Goal: Information Seeking & Learning: Learn about a topic

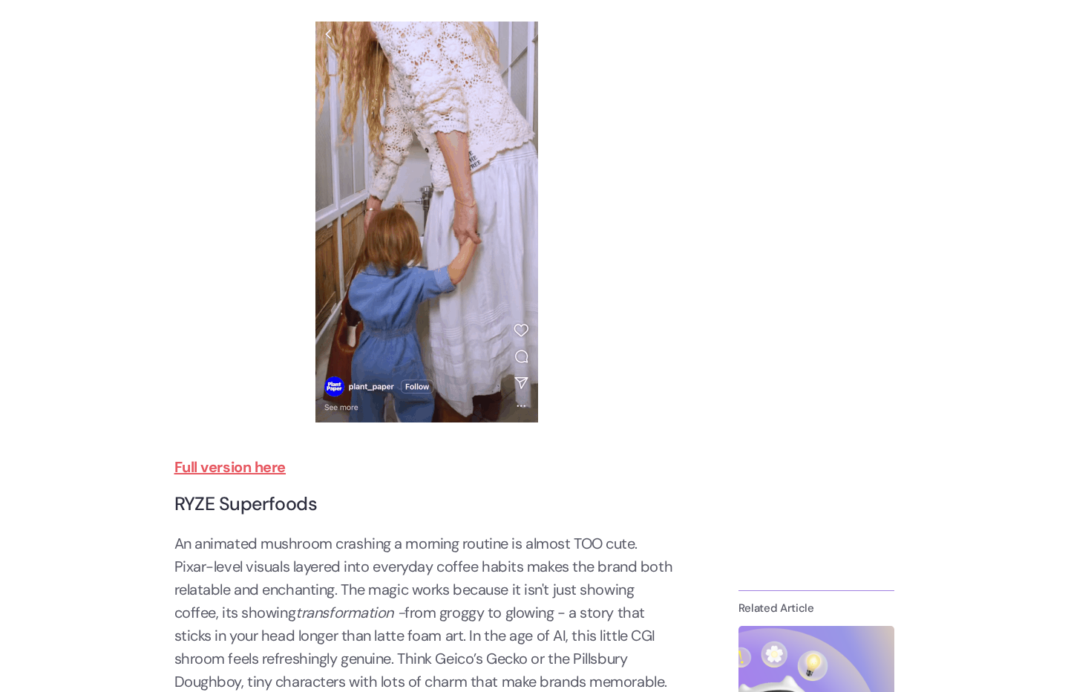
scroll to position [1068, 0]
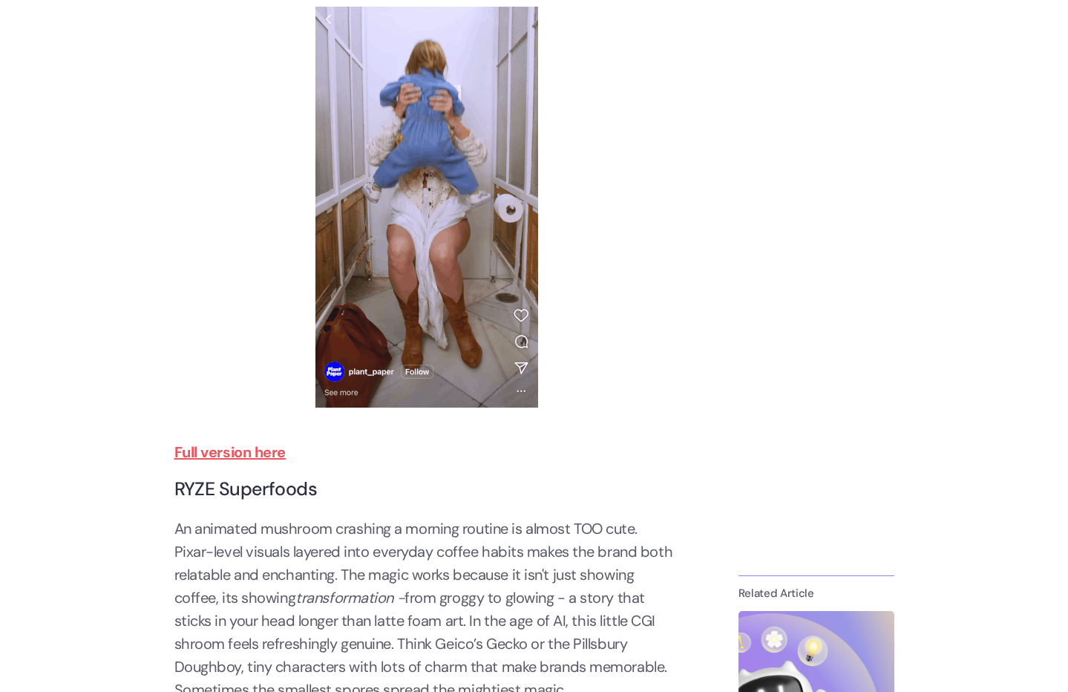
click at [229, 449] on strong "Full version here" at bounding box center [230, 452] width 112 height 19
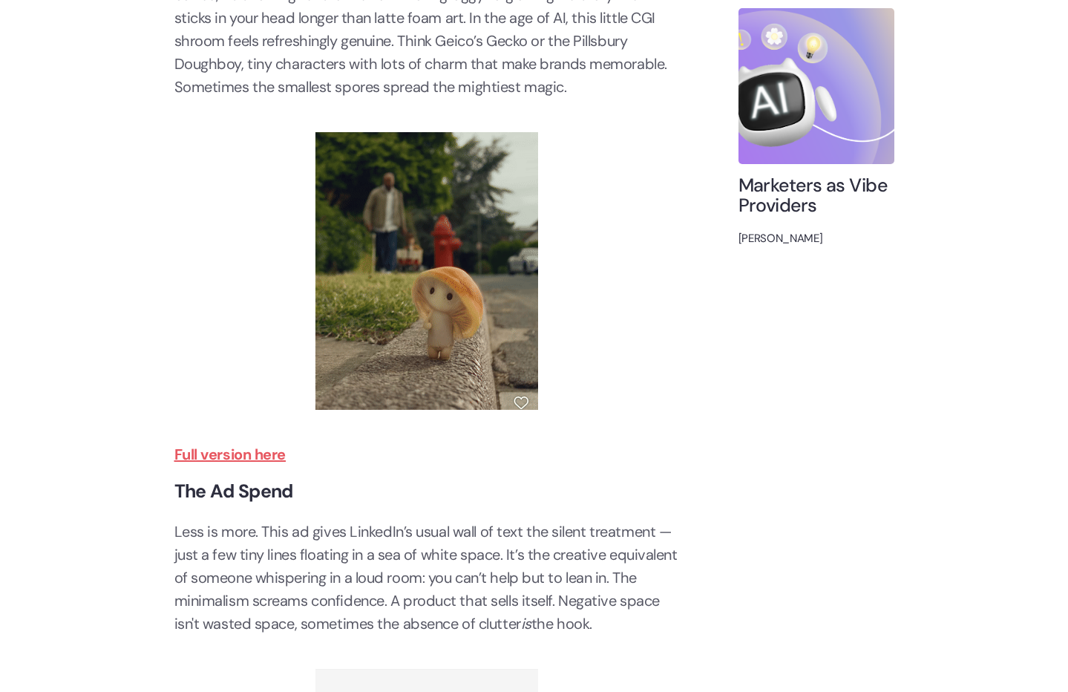
scroll to position [1678, 0]
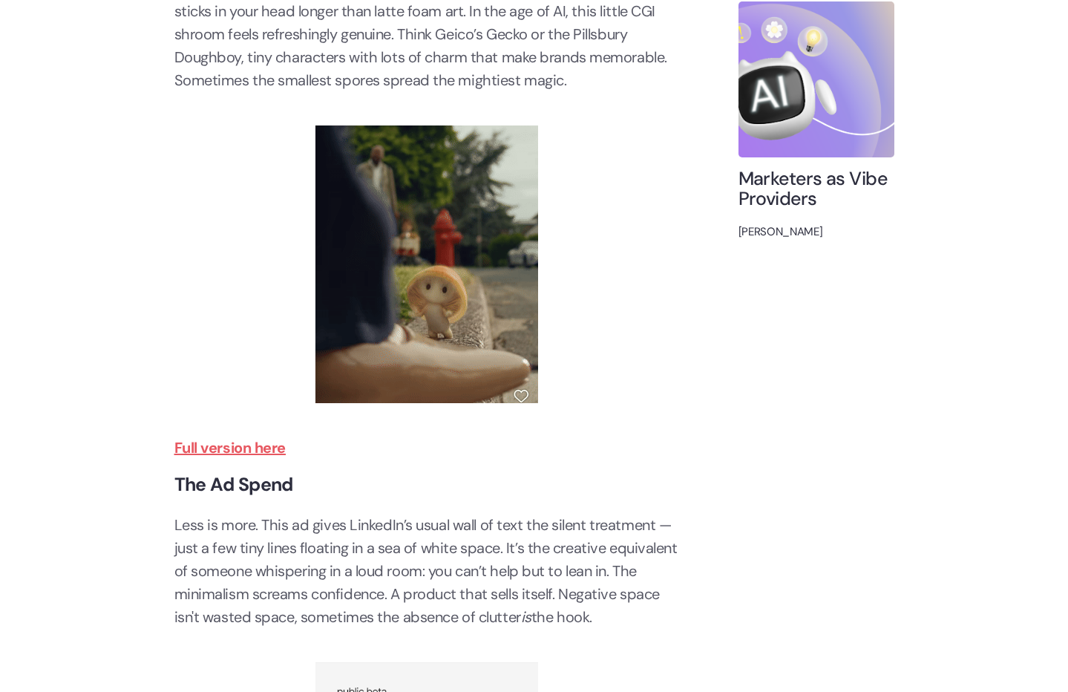
click at [254, 446] on strong "Full version here" at bounding box center [230, 447] width 112 height 19
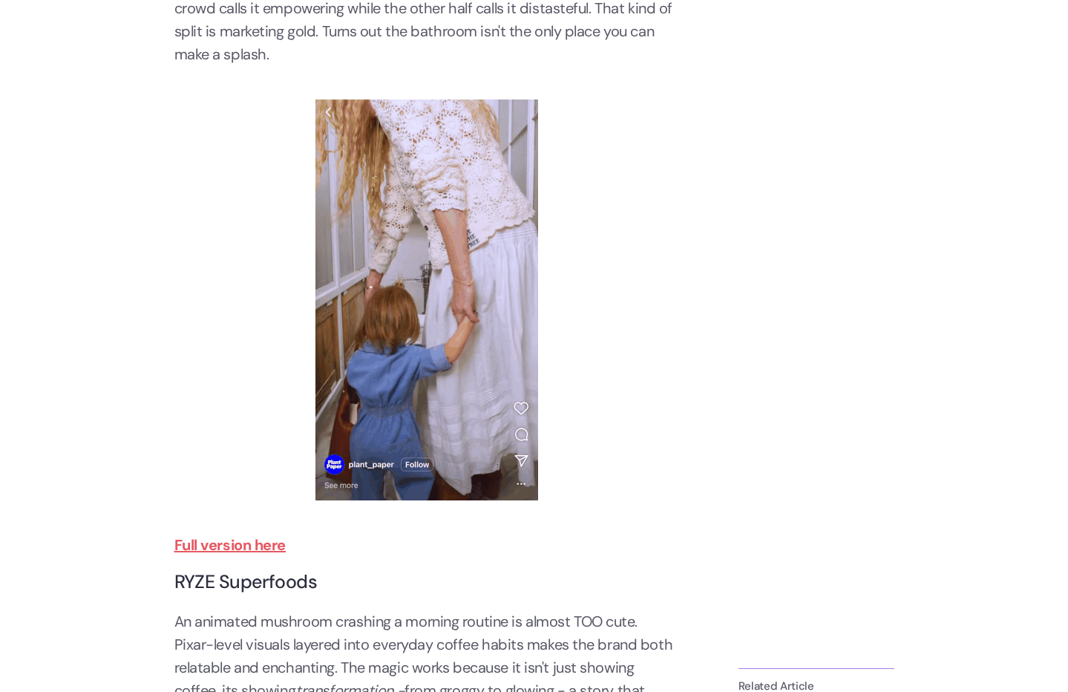
scroll to position [880, 0]
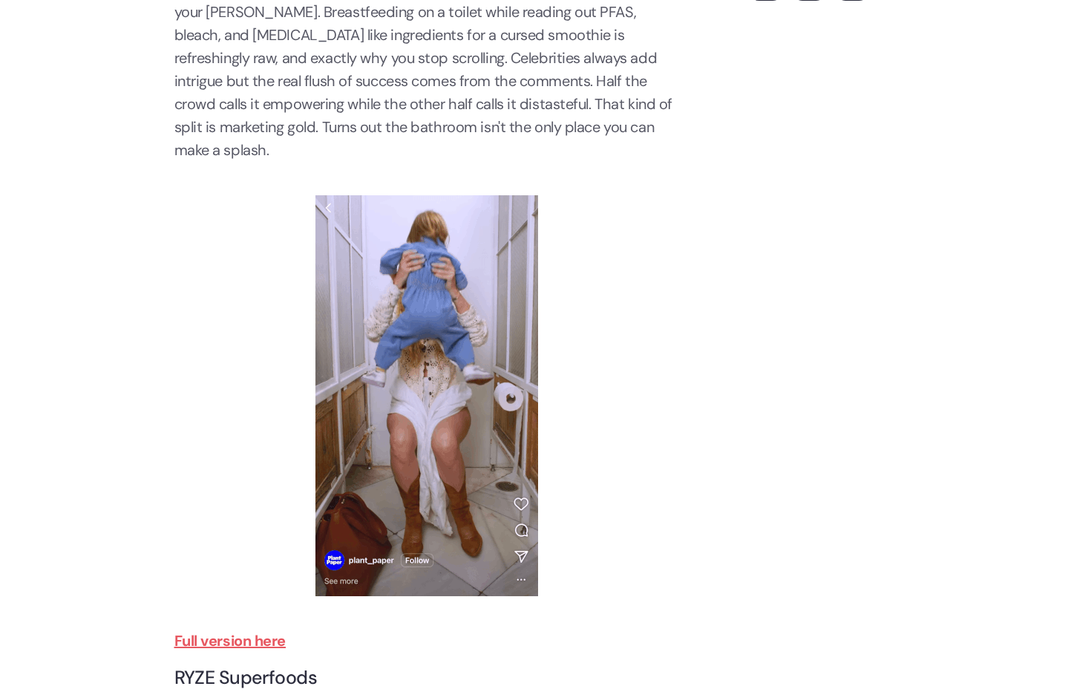
click at [467, 409] on img at bounding box center [427, 395] width 223 height 401
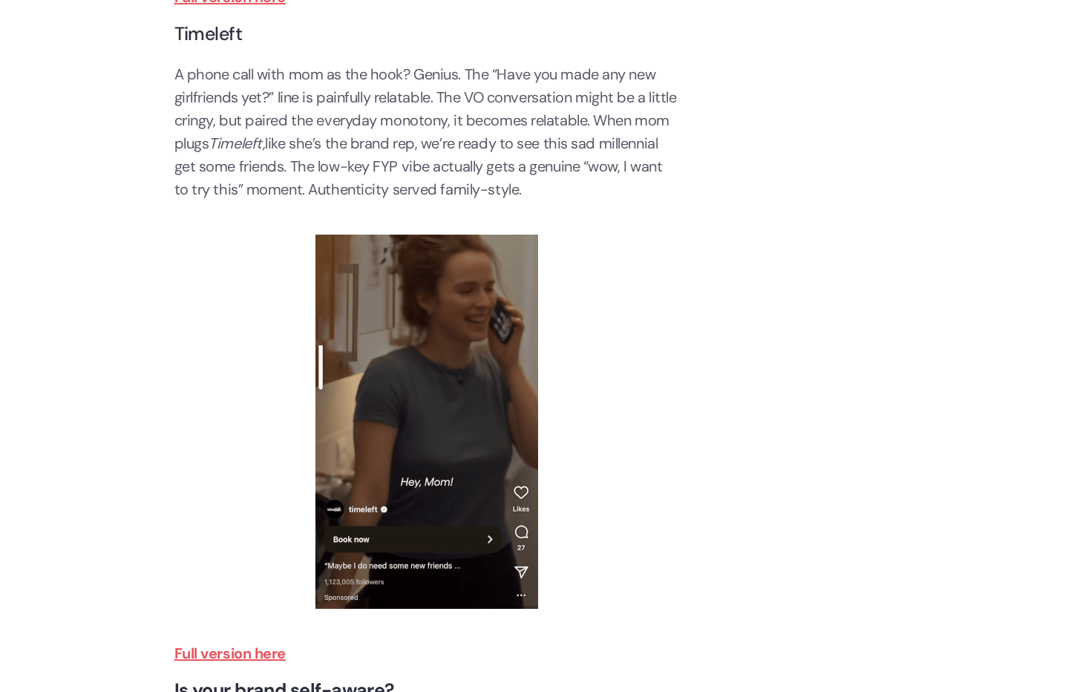
scroll to position [4422, 0]
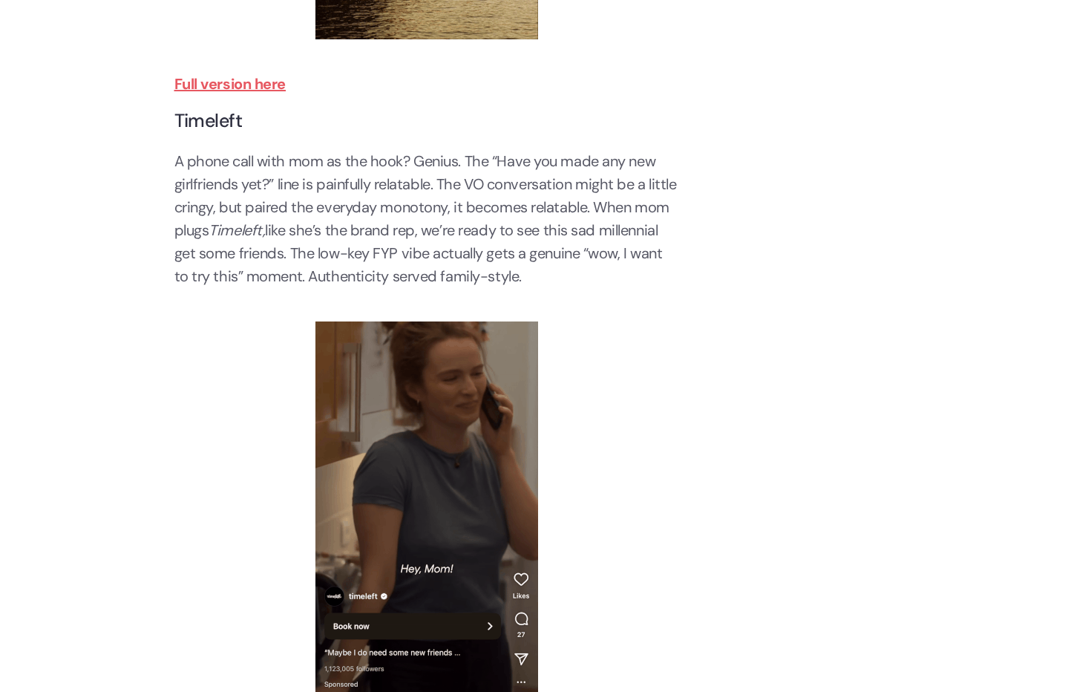
click at [393, 482] on img at bounding box center [427, 509] width 223 height 374
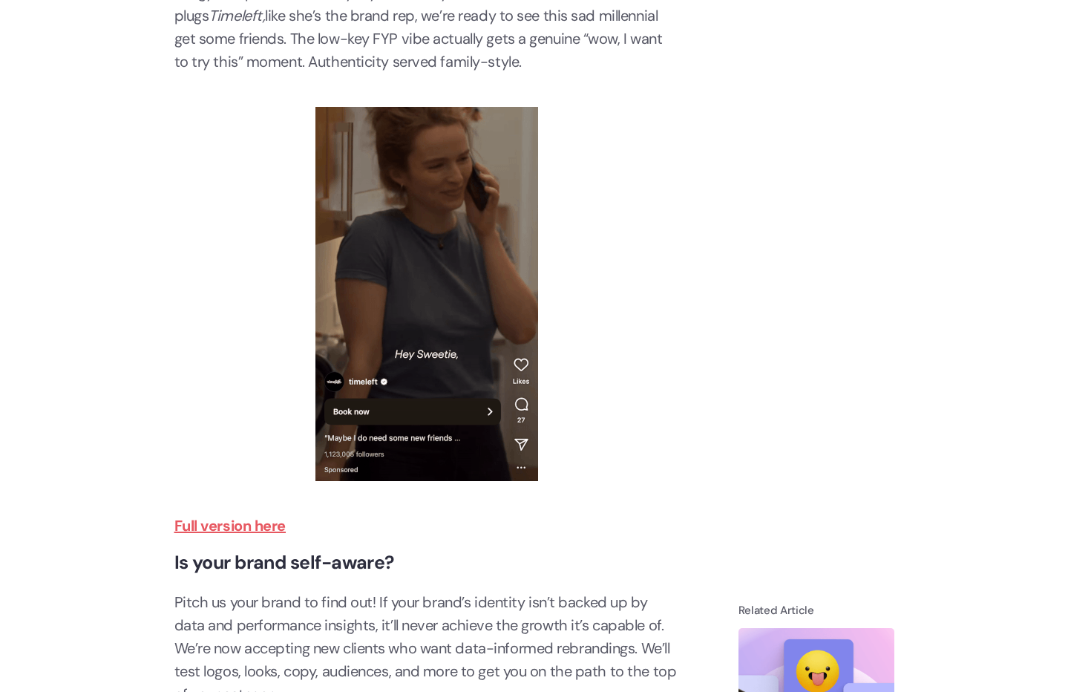
scroll to position [4691, 0]
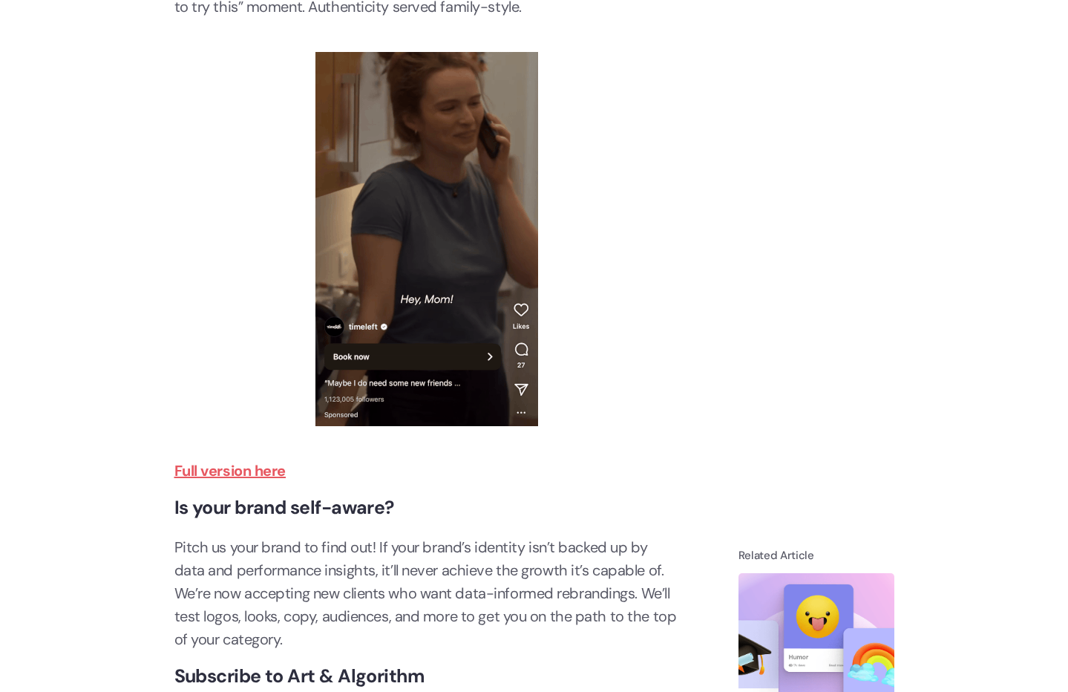
click at [252, 466] on strong "Full version here" at bounding box center [230, 470] width 112 height 19
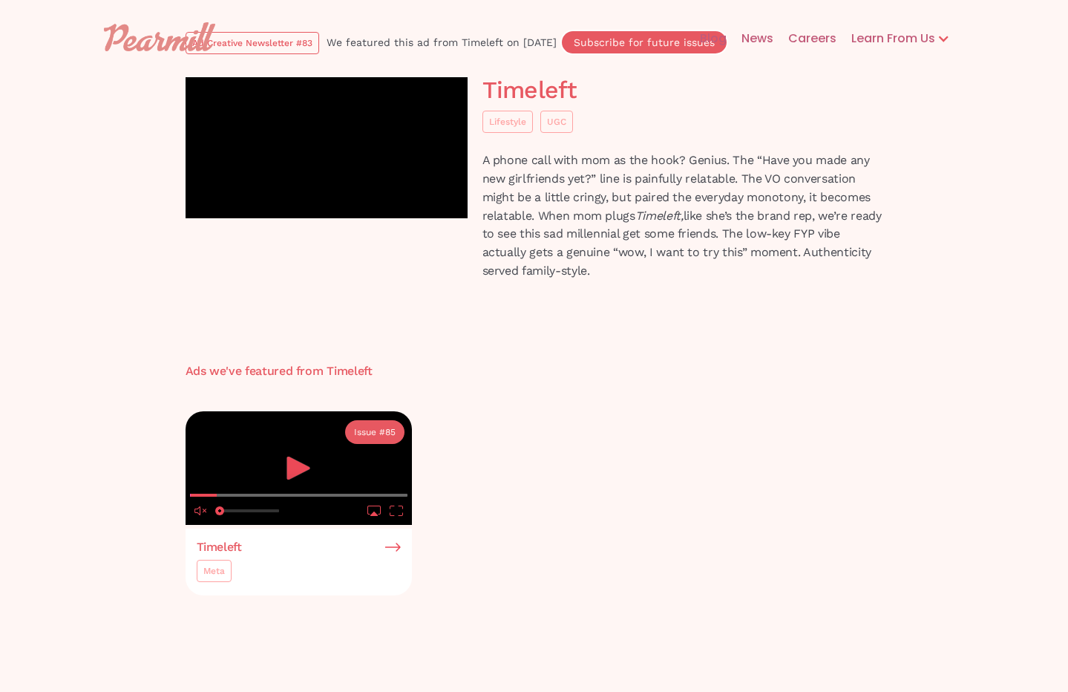
click at [260, 42] on div "Blog News Careers Learn From Us Ad Creative Newsletter Hypergrowth Podcast" at bounding box center [534, 39] width 891 height 48
